Goal: Information Seeking & Learning: Learn about a topic

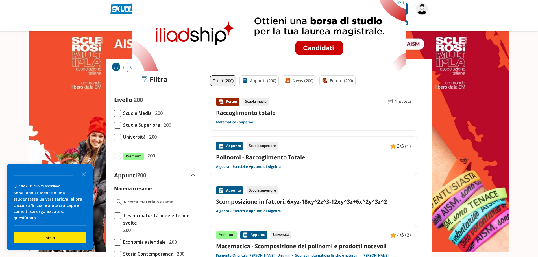
click at [236, 157] on link "Polinomi - Raccoglimento Totale" at bounding box center [313, 158] width 195 height 8
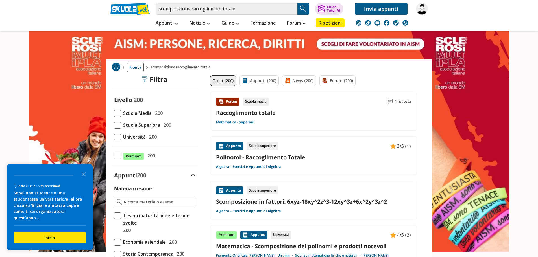
click at [255, 113] on link "Raccoglimento totale" at bounding box center [246, 113] width 60 height 8
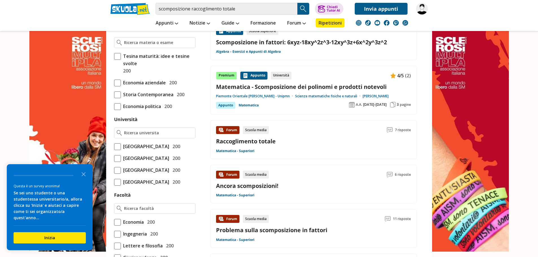
scroll to position [169, 0]
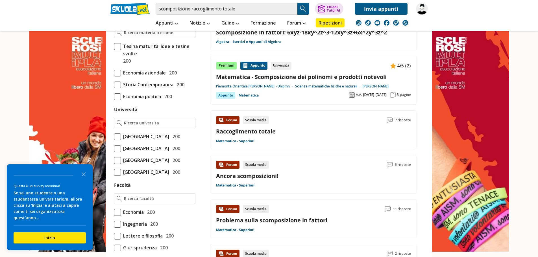
click at [337, 77] on link "Matematica - Scomposizione dei polinomi e prodotti notevoli" at bounding box center [313, 77] width 195 height 8
click at [269, 134] on link "Raccoglimento totale" at bounding box center [246, 132] width 60 height 8
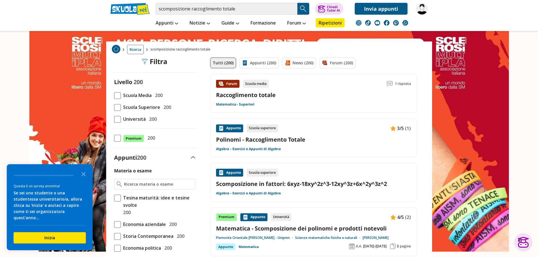
scroll to position [0, 0]
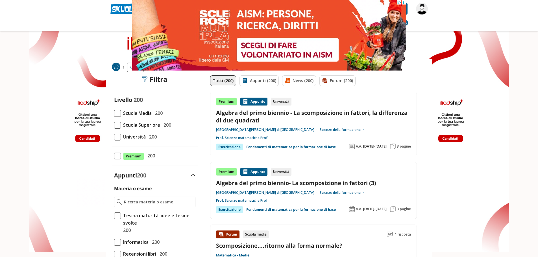
click at [239, 115] on link "Algebra del primo biennio - La scomposizione in fattori, la differenza di due q…" at bounding box center [313, 116] width 195 height 15
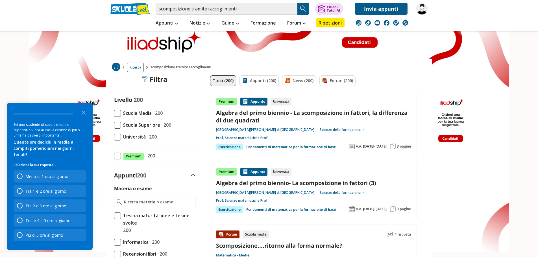
click at [257, 179] on link "Algebra del primo biennio- La scomposizione in fattori (3)" at bounding box center [313, 183] width 195 height 8
